Goal: Check status: Check status

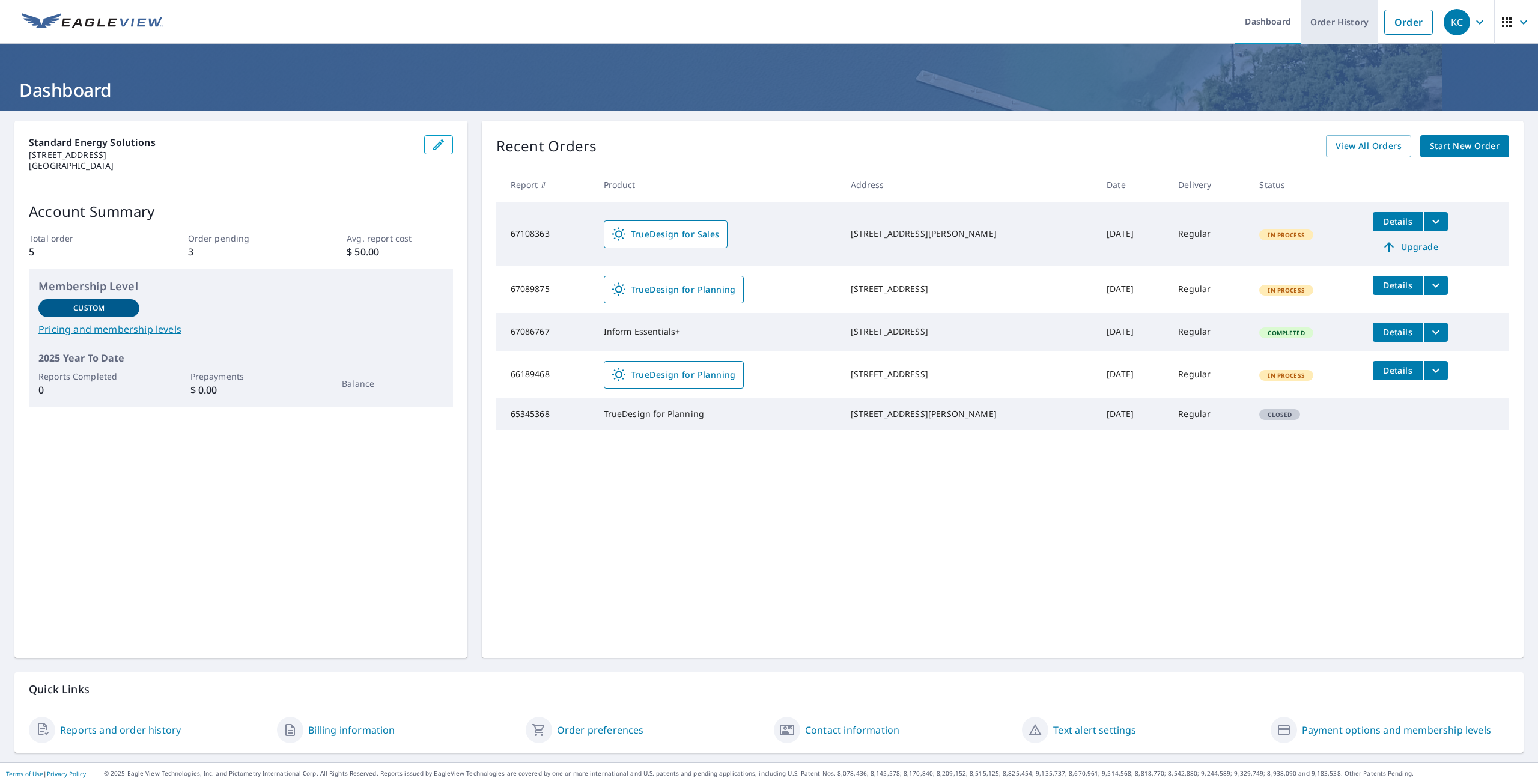
click at [1330, 24] on link "Order History" at bounding box center [1339, 22] width 78 height 44
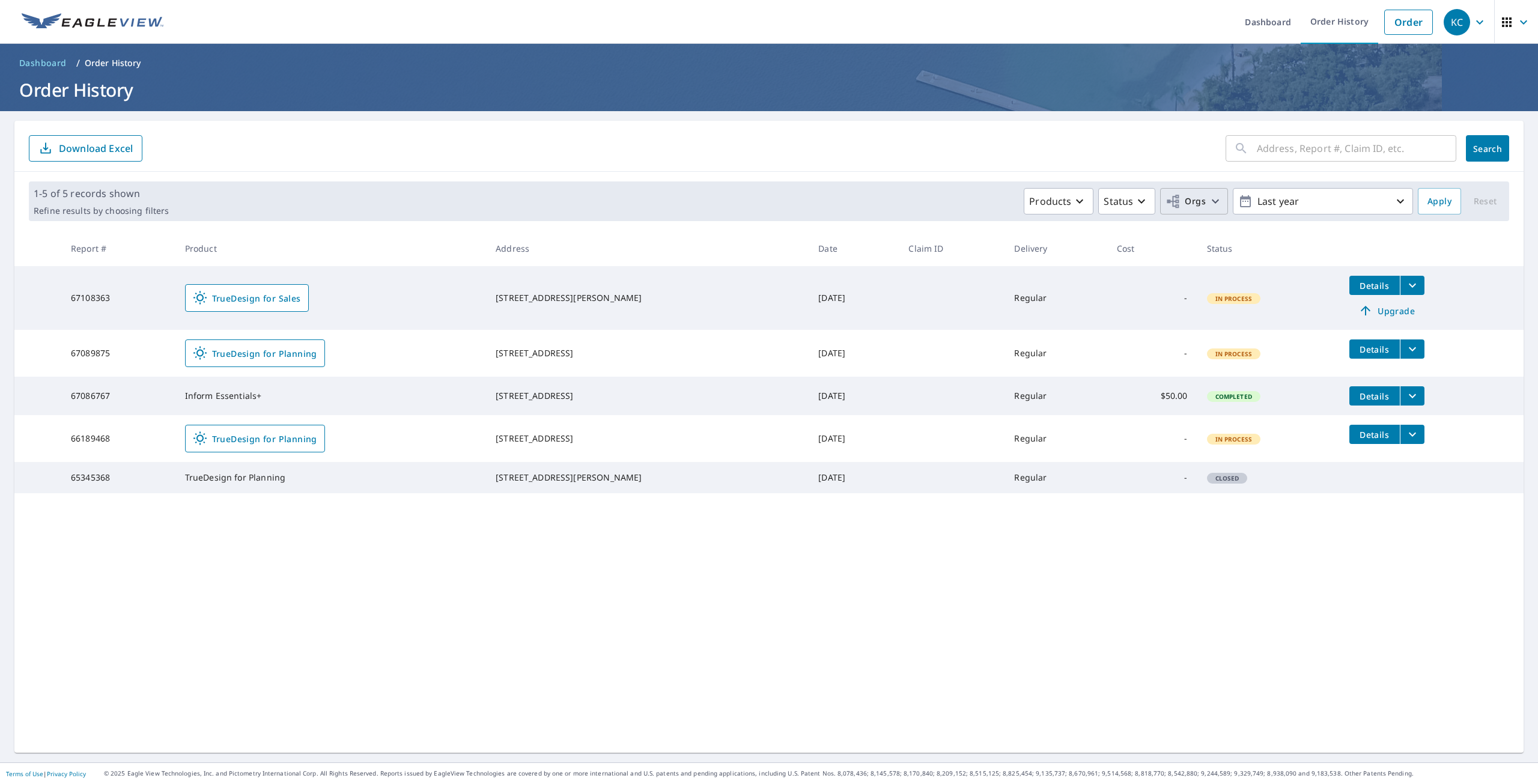
click at [1209, 197] on icon "button" at bounding box center [1215, 201] width 14 height 14
click at [957, 268] on input "Standard Energy Solutions" at bounding box center [951, 270] width 14 height 14
checkbox input "true"
click at [1428, 203] on span "Apply" at bounding box center [1440, 202] width 24 height 15
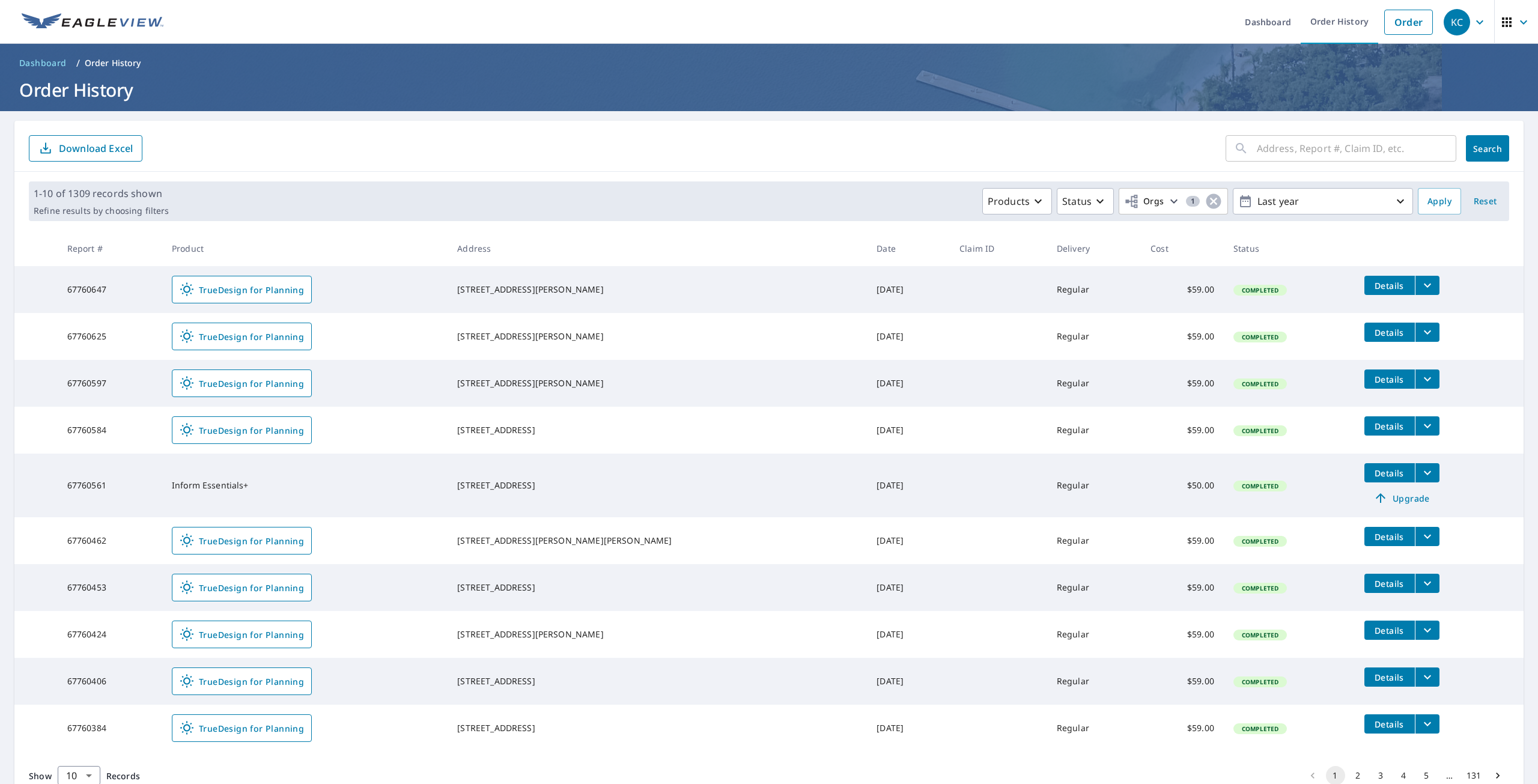
click at [1358, 142] on input "text" at bounding box center [1356, 148] width 199 height 33
paste input "67759638"
type input "67759638"
click at [1480, 151] on span "Search" at bounding box center [1488, 148] width 24 height 12
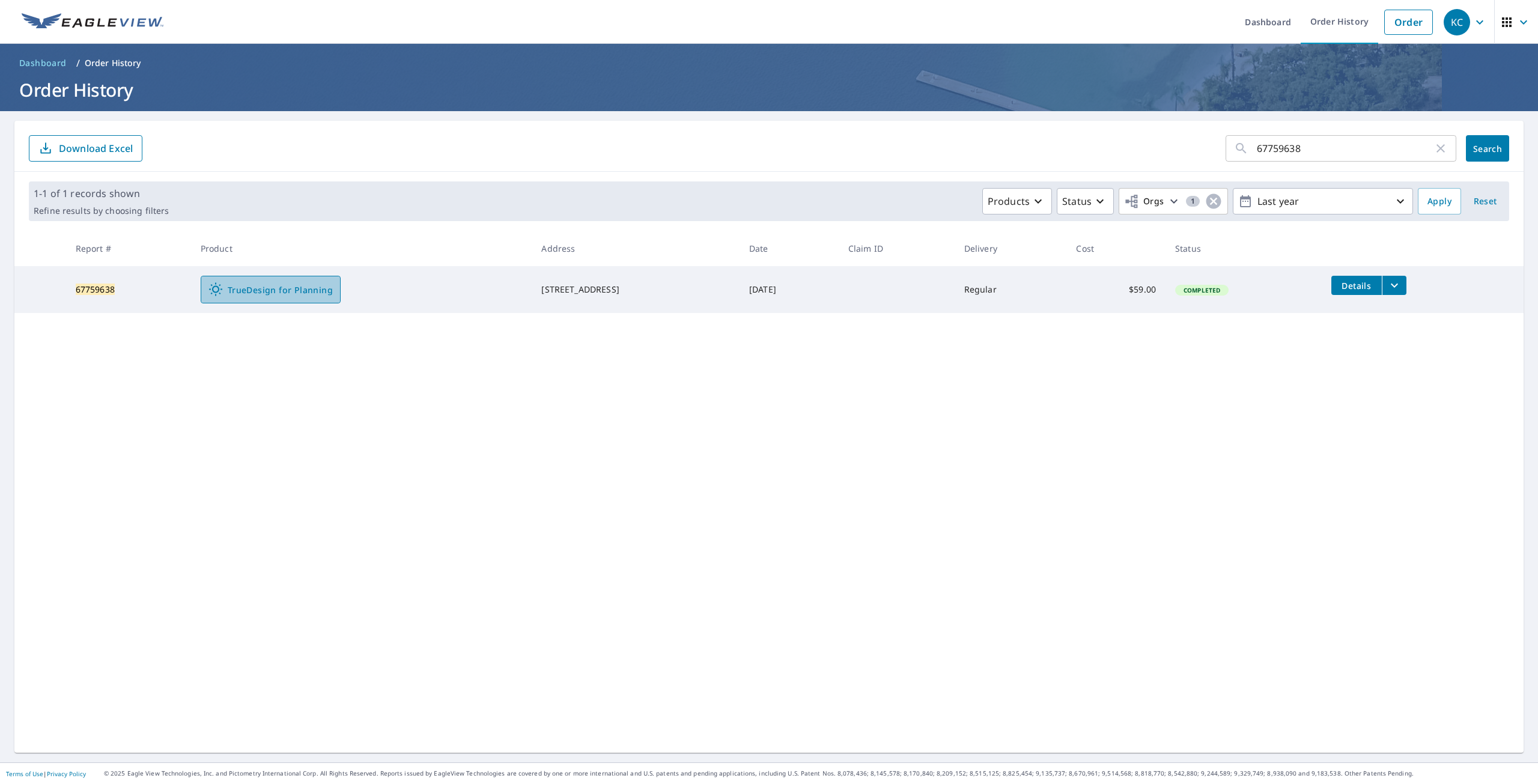
click at [295, 290] on span "TrueDesign for Planning" at bounding box center [270, 289] width 124 height 14
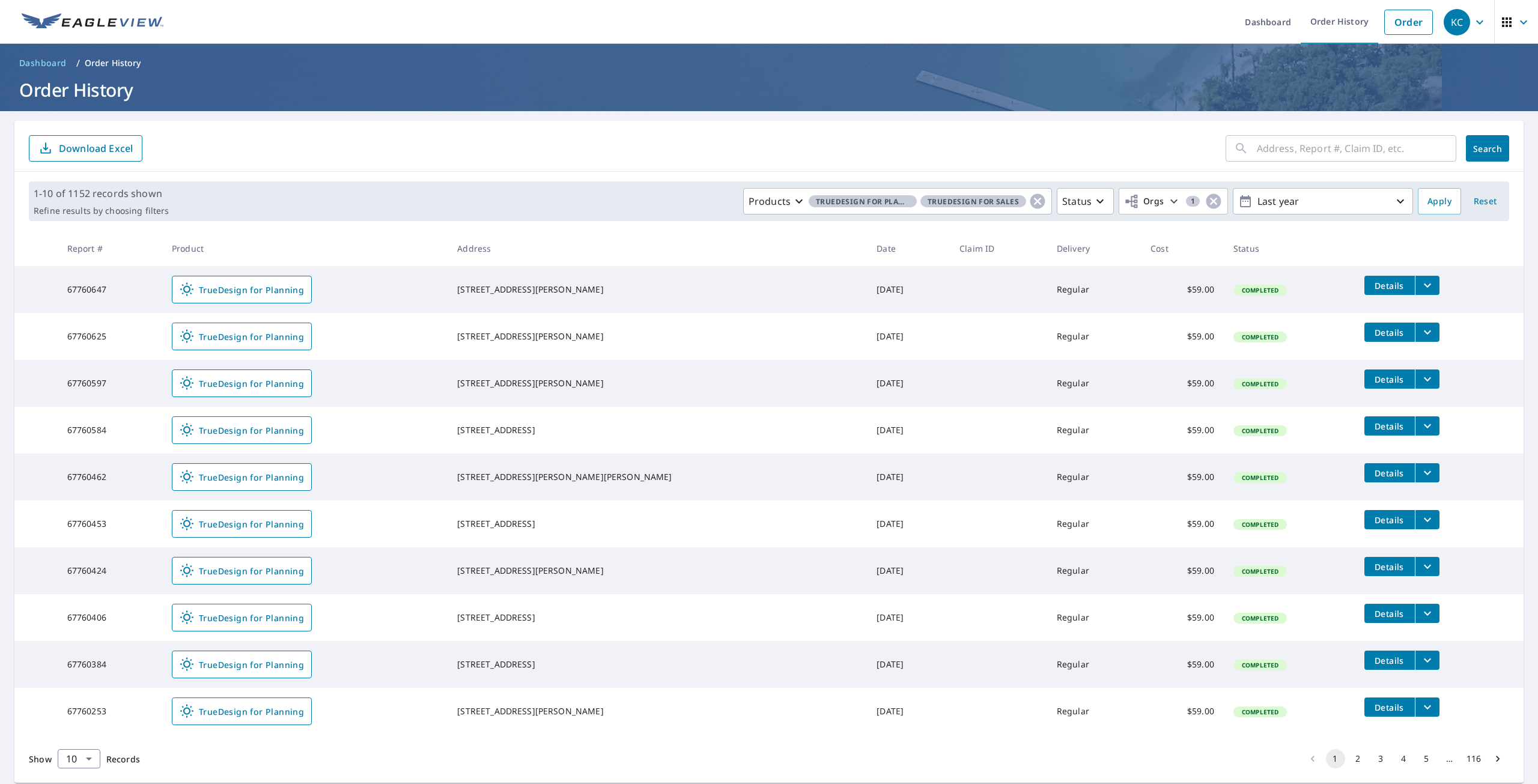
click at [1329, 148] on input "text" at bounding box center [1356, 148] width 199 height 33
paste input "67759638"
type input "67759638"
click at [1476, 149] on span "Search" at bounding box center [1488, 148] width 24 height 12
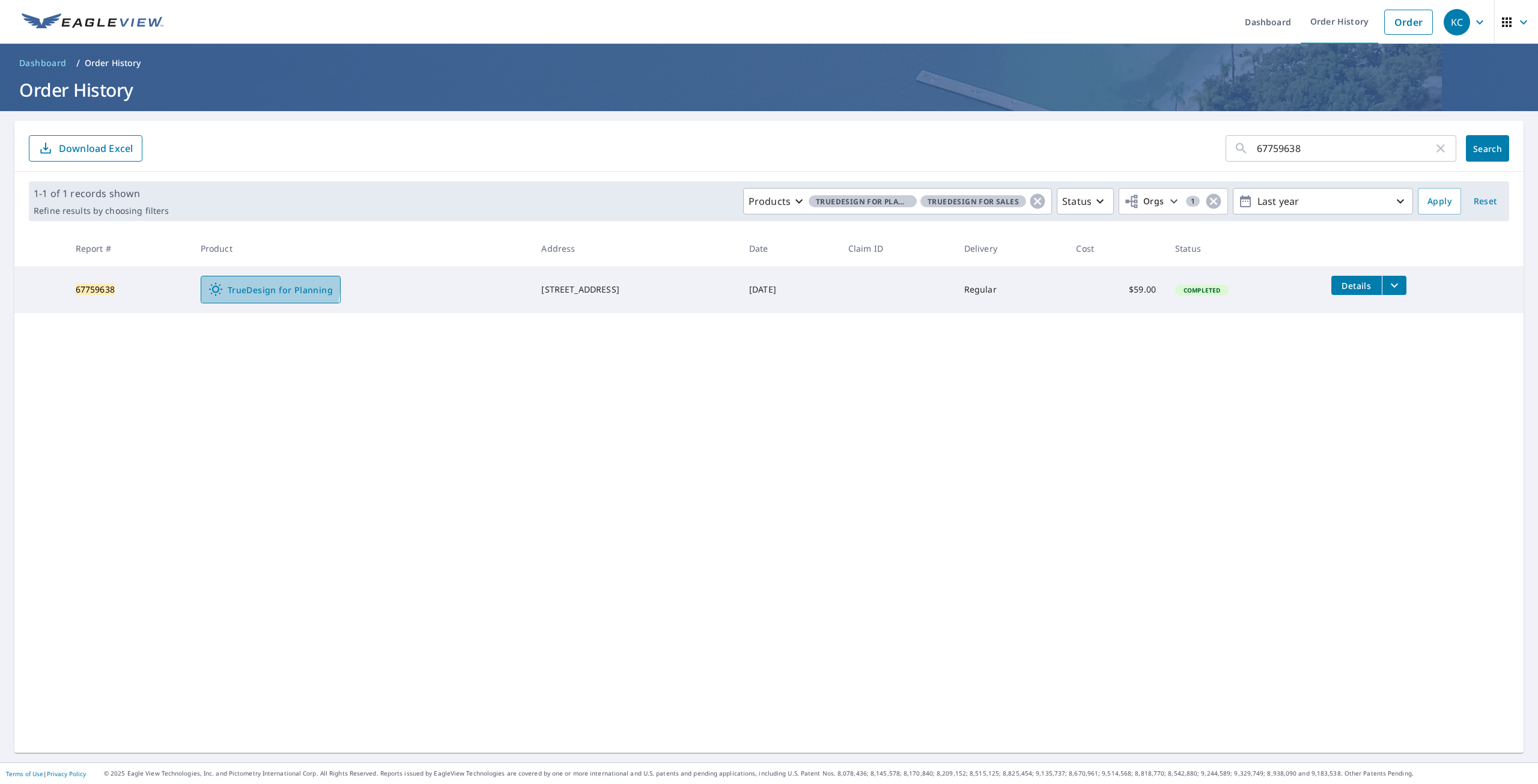
click at [229, 281] on link "TrueDesign for Planning" at bounding box center [271, 289] width 140 height 28
